Goal: Transaction & Acquisition: Purchase product/service

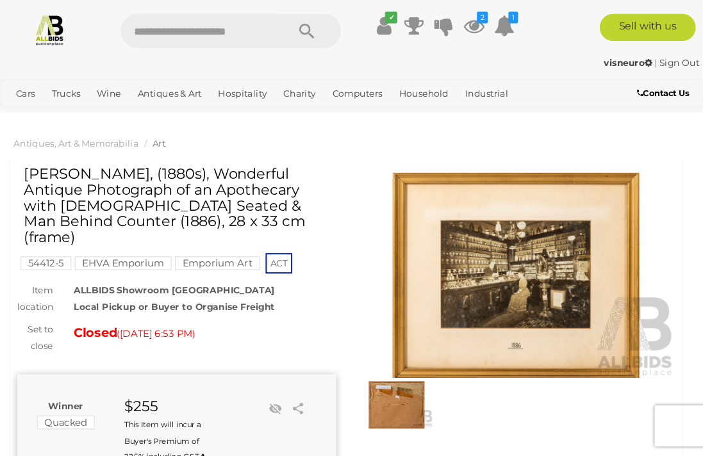
scroll to position [4, 0]
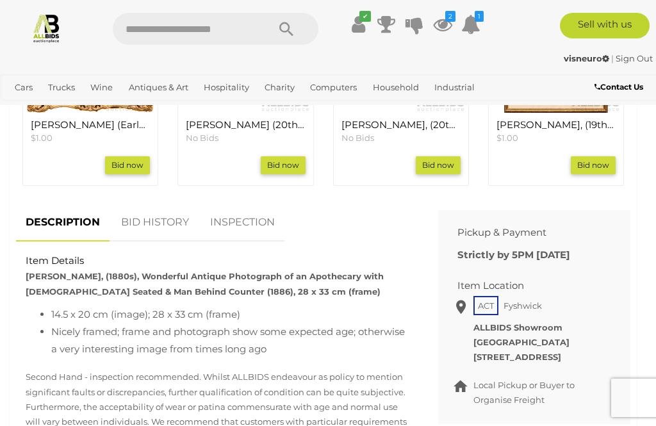
scroll to position [640, 0]
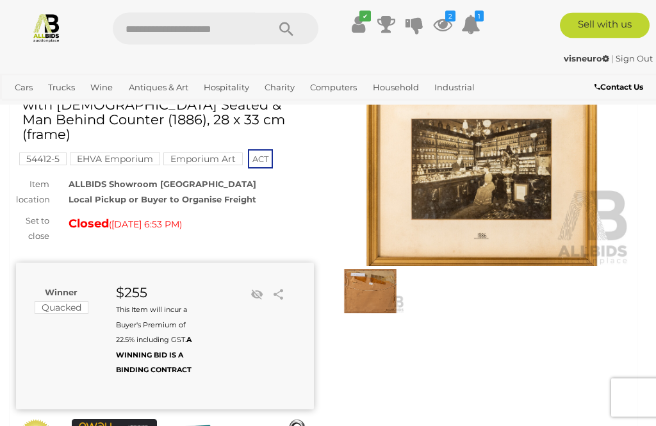
click at [512, 202] on img at bounding box center [482, 171] width 298 height 192
click at [511, 178] on img at bounding box center [482, 170] width 298 height 192
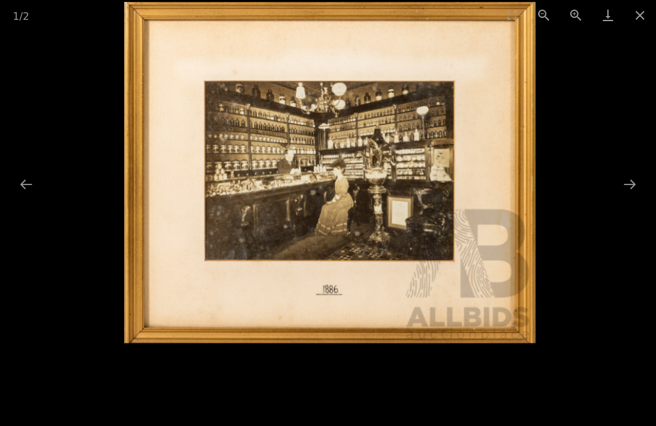
click at [640, 21] on button "Close gallery" at bounding box center [640, 15] width 32 height 30
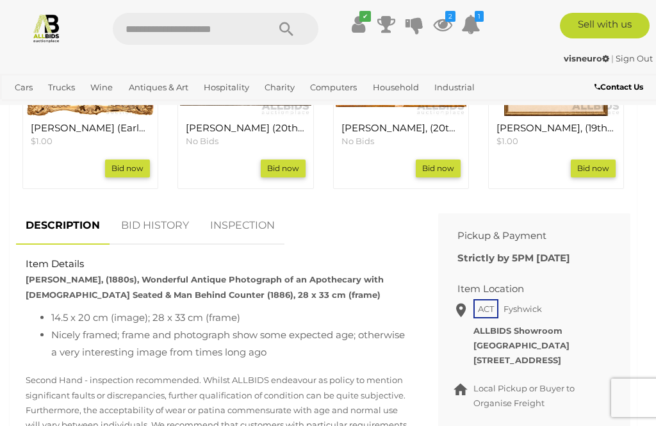
scroll to position [638, 0]
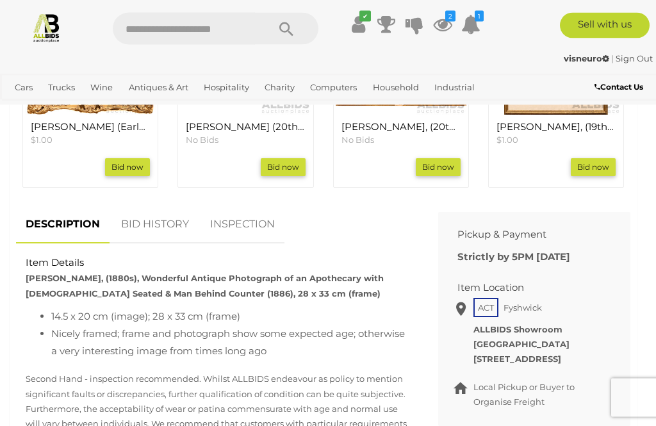
click at [160, 206] on link "BID HISTORY" at bounding box center [155, 225] width 87 height 38
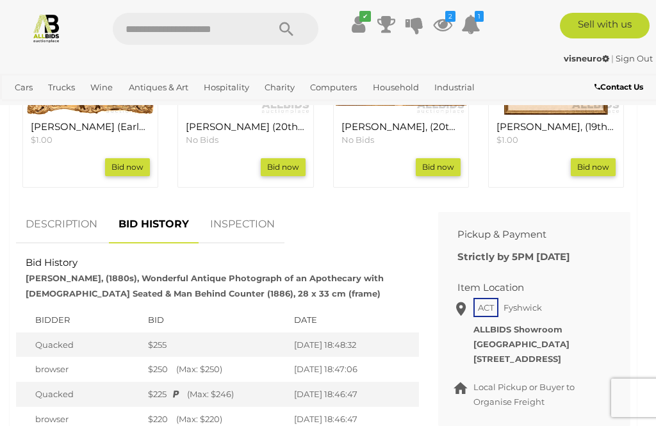
click at [35, 158] on div "Bid now" at bounding box center [90, 167] width 119 height 18
click at [49, 161] on div "[PERSON_NAME] (Early 20th Century), Plate with Jug, Pot and Apples , Original A…" at bounding box center [90, 150] width 131 height 70
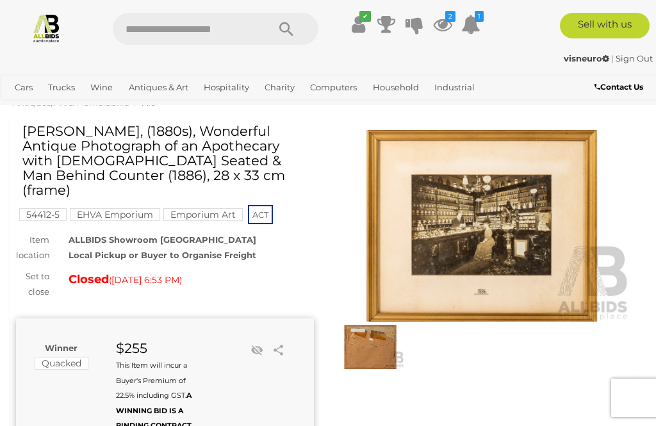
scroll to position [0, 0]
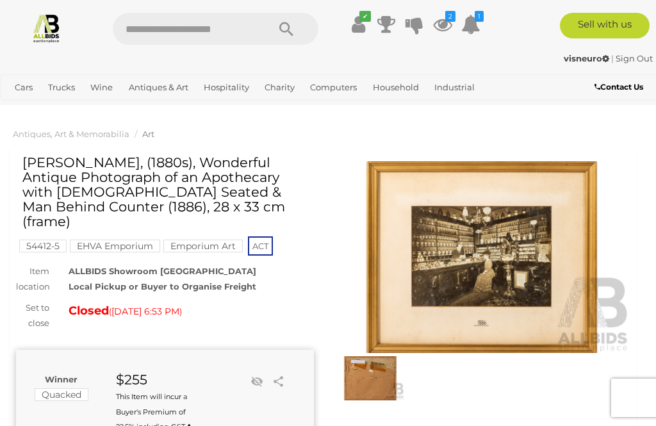
click at [38, 129] on span "Antiques, Art & Memorabilia" at bounding box center [71, 134] width 117 height 10
